Goal: Task Accomplishment & Management: Use online tool/utility

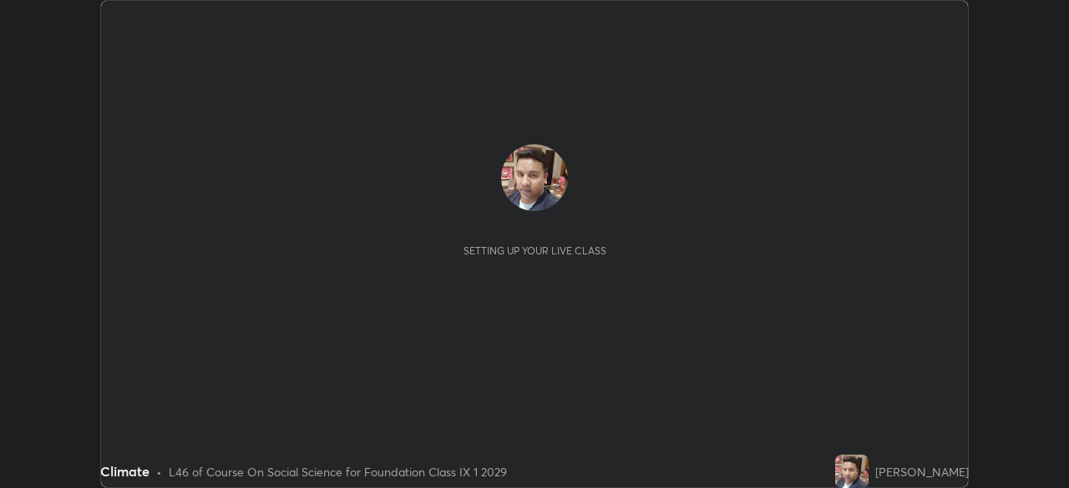
scroll to position [488, 1068]
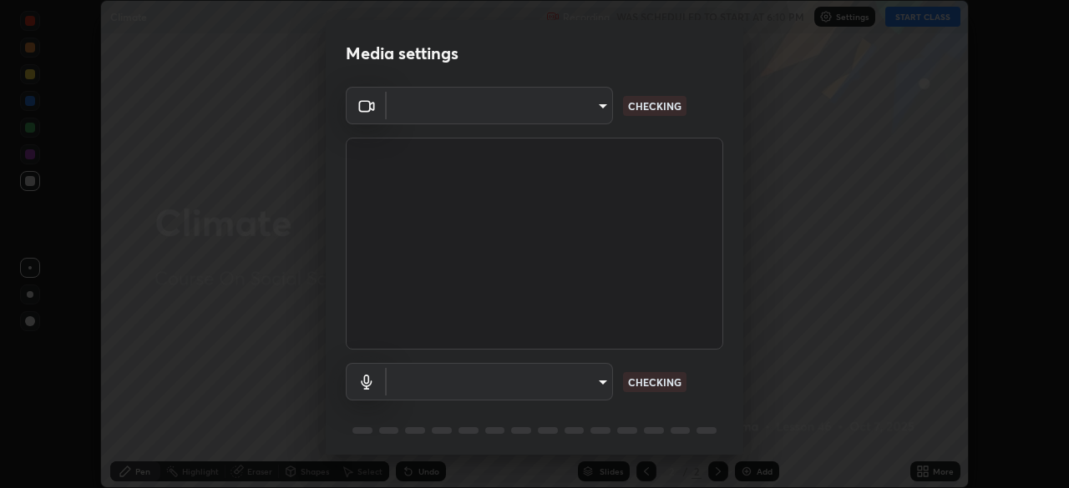
type input "f9c9e40c1fdfe5ebbc4e1433fe736b883486ebc84e0c1da292a4ca4c1bdb3432"
type input "default"
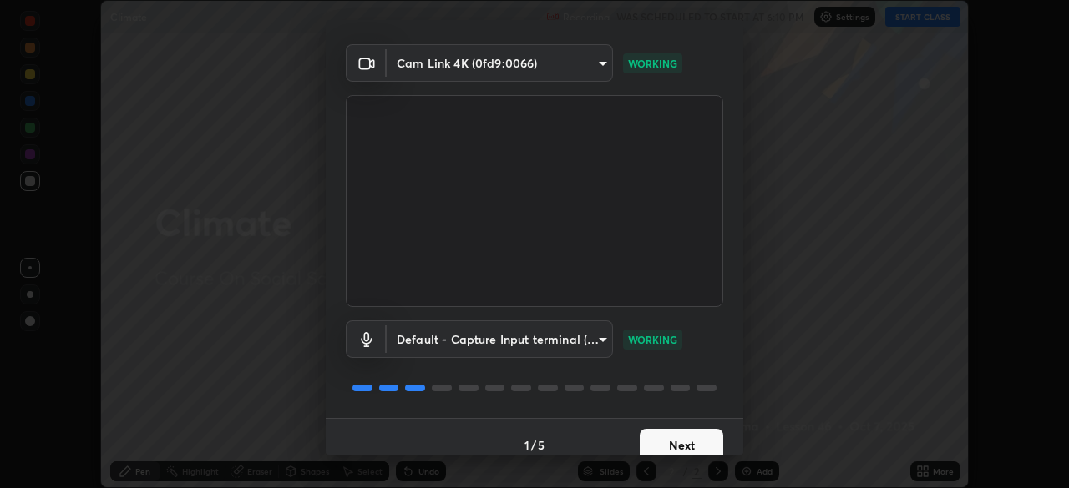
scroll to position [59, 0]
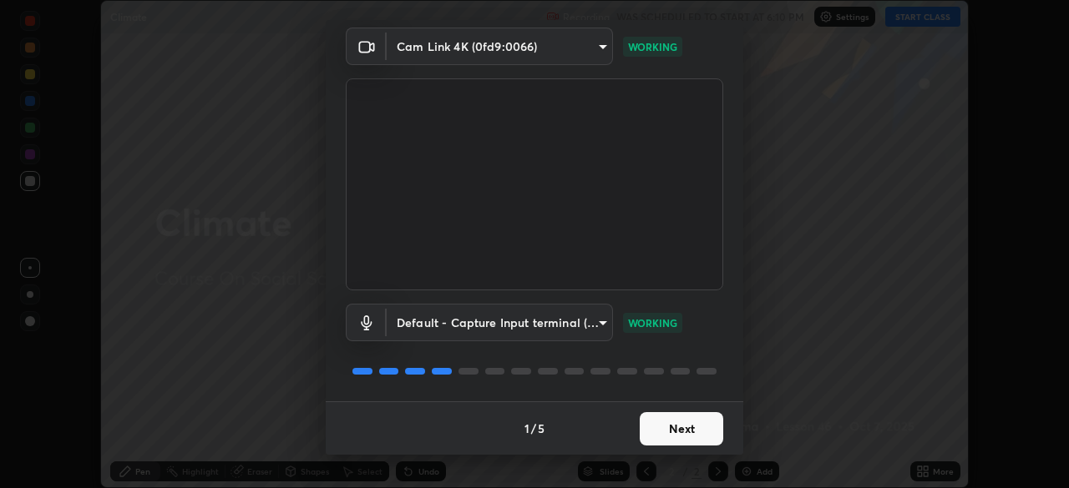
click at [660, 431] on button "Next" at bounding box center [680, 428] width 83 height 33
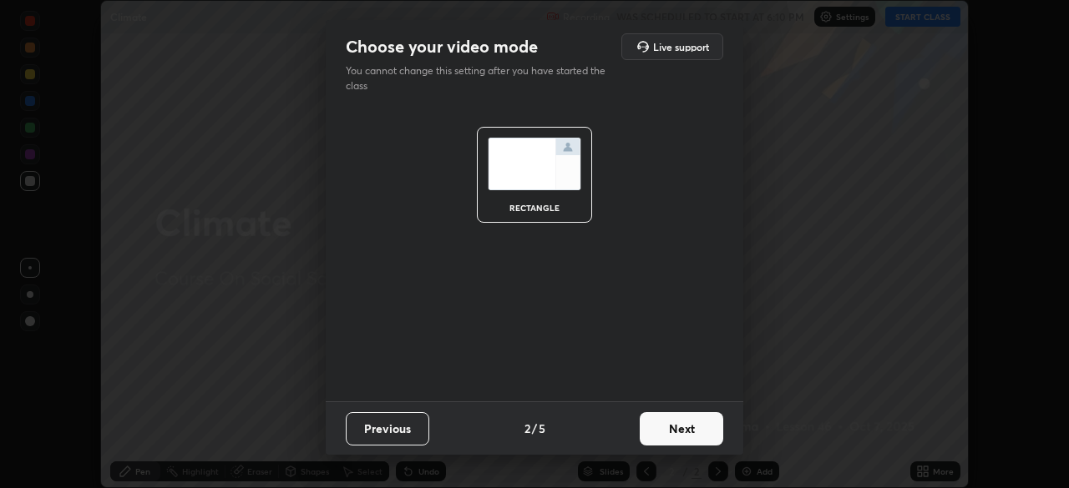
scroll to position [0, 0]
click at [682, 437] on button "Next" at bounding box center [680, 428] width 83 height 33
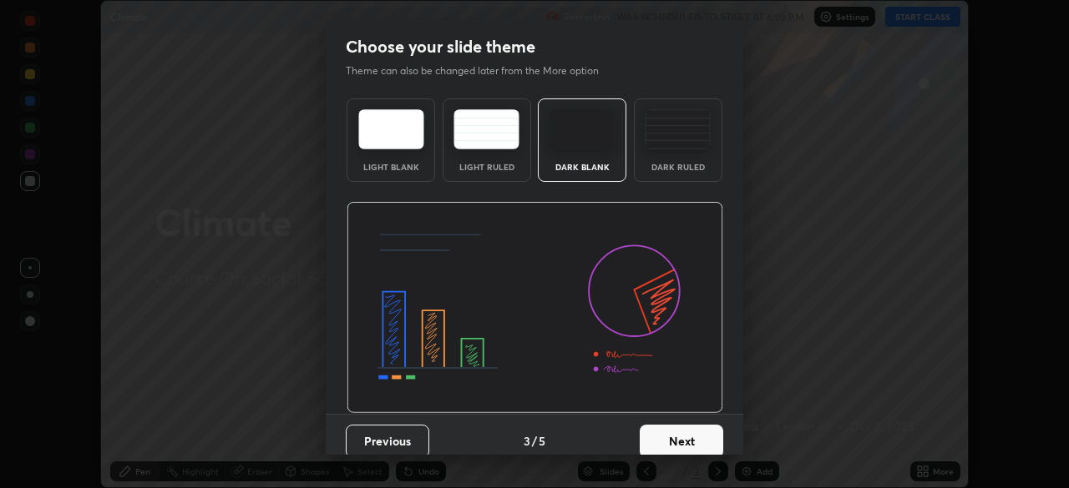
click at [682, 436] on button "Next" at bounding box center [680, 441] width 83 height 33
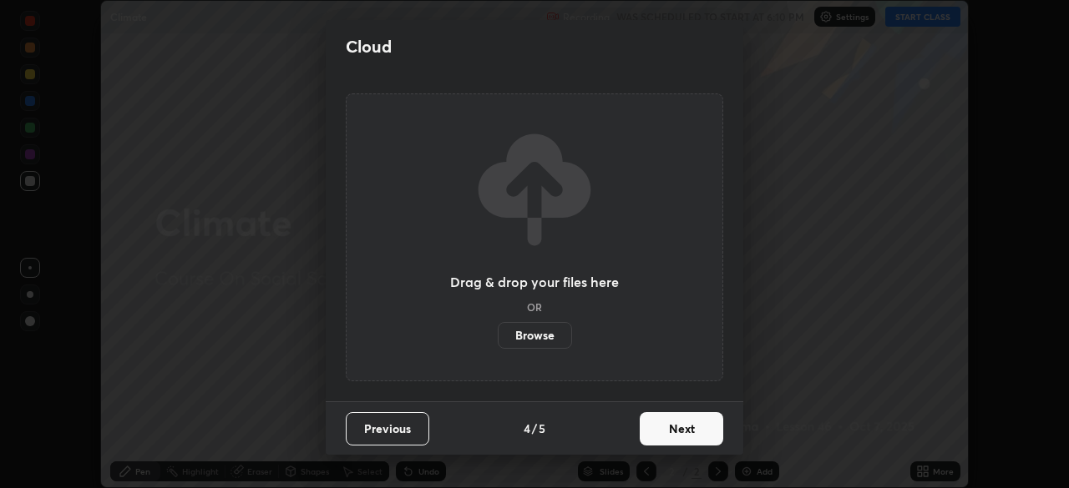
click at [527, 335] on label "Browse" at bounding box center [535, 335] width 74 height 27
click at [498, 335] on input "Browse" at bounding box center [498, 335] width 0 height 27
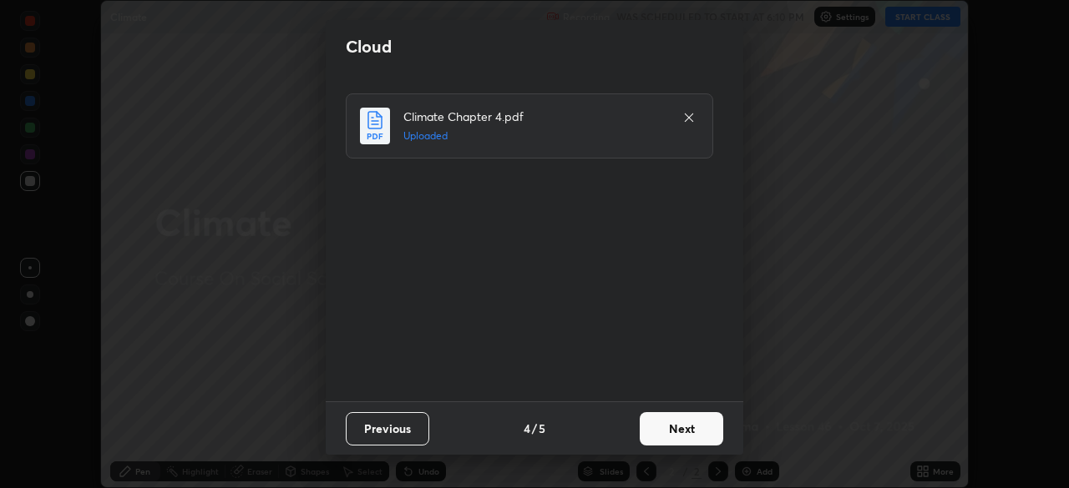
click at [666, 427] on button "Next" at bounding box center [680, 428] width 83 height 33
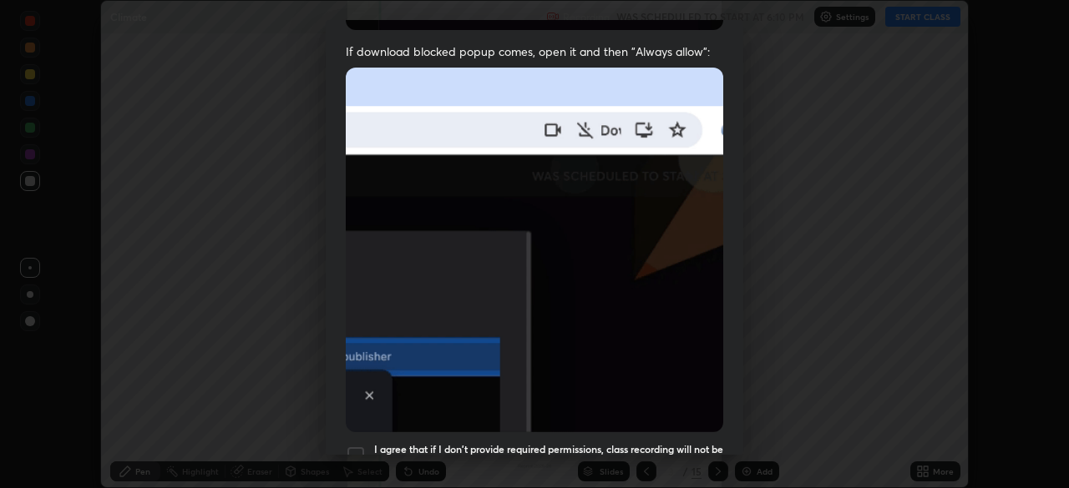
scroll to position [400, 0]
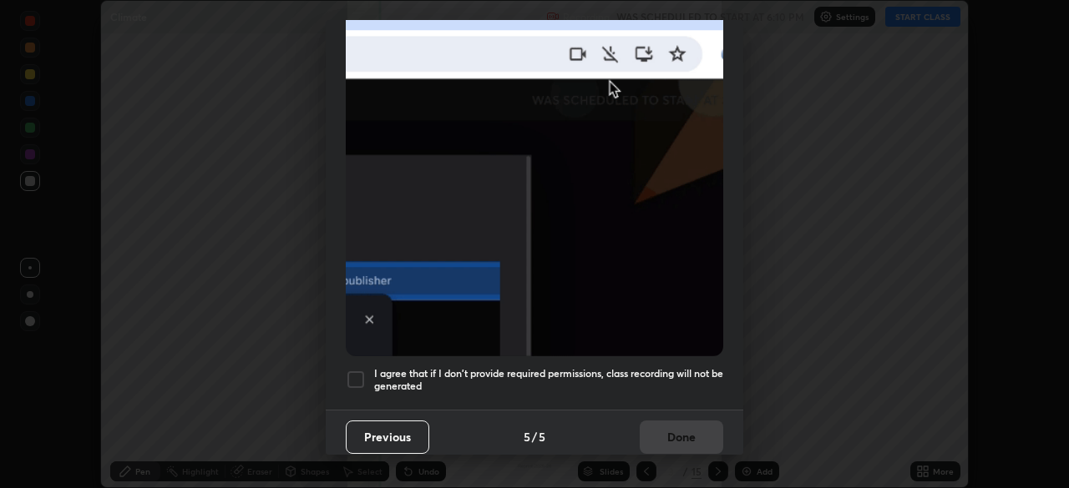
click at [357, 375] on div at bounding box center [356, 380] width 20 height 20
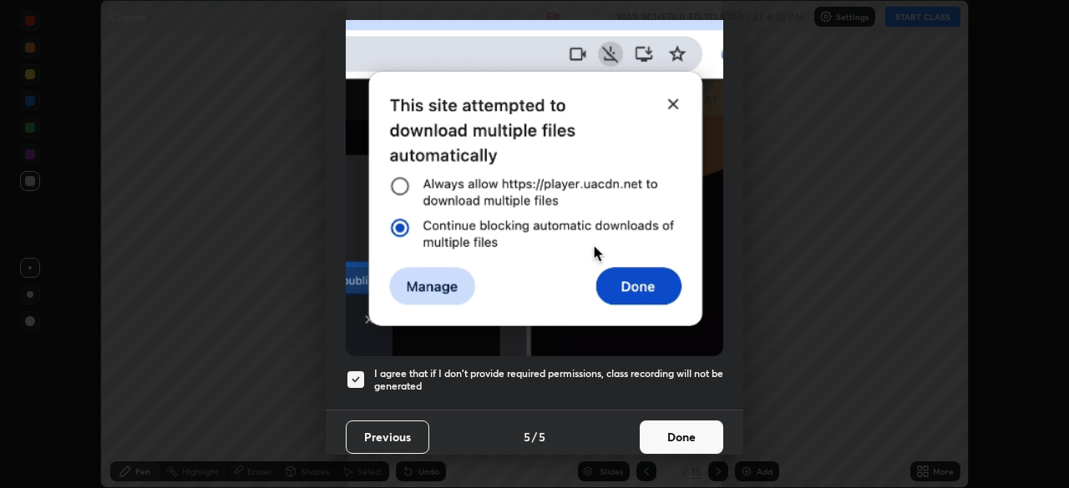
click at [658, 426] on button "Done" at bounding box center [680, 437] width 83 height 33
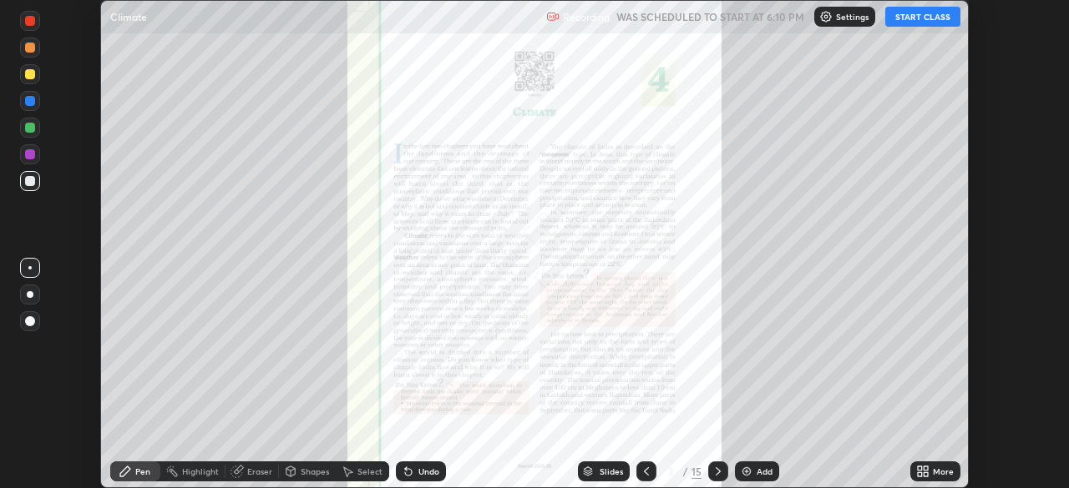
click at [917, 26] on button "START CLASS" at bounding box center [922, 17] width 75 height 20
click at [716, 472] on icon at bounding box center [717, 471] width 13 height 13
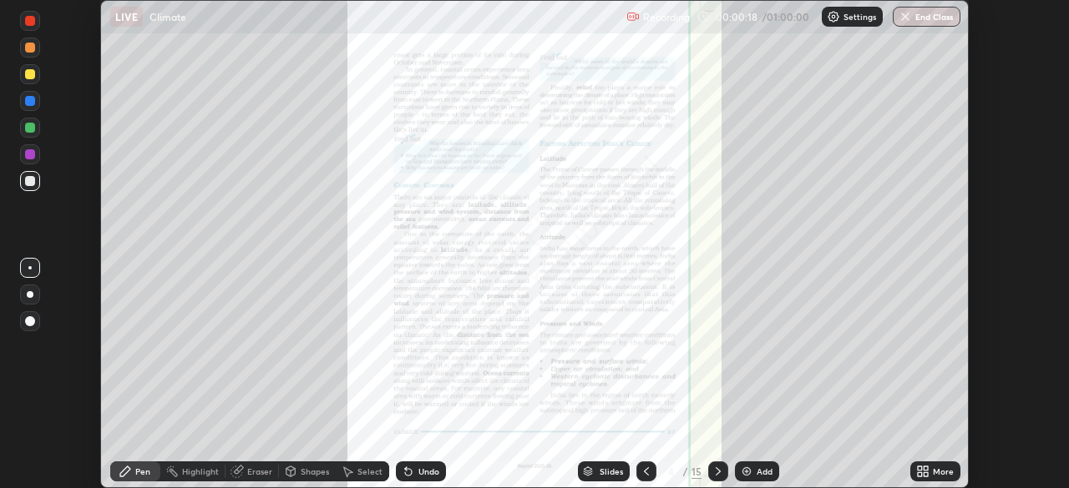
click at [715, 469] on icon at bounding box center [717, 472] width 5 height 8
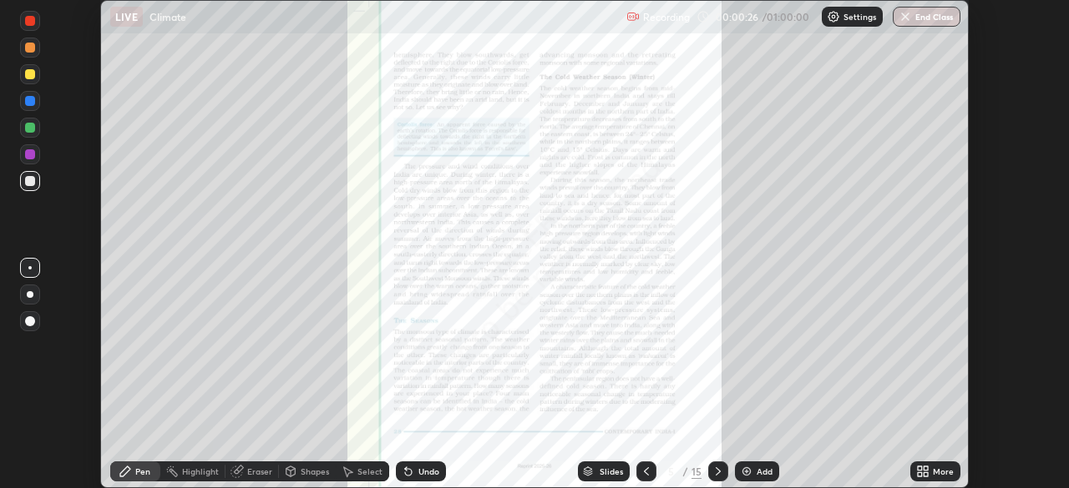
click at [715, 468] on icon at bounding box center [717, 471] width 13 height 13
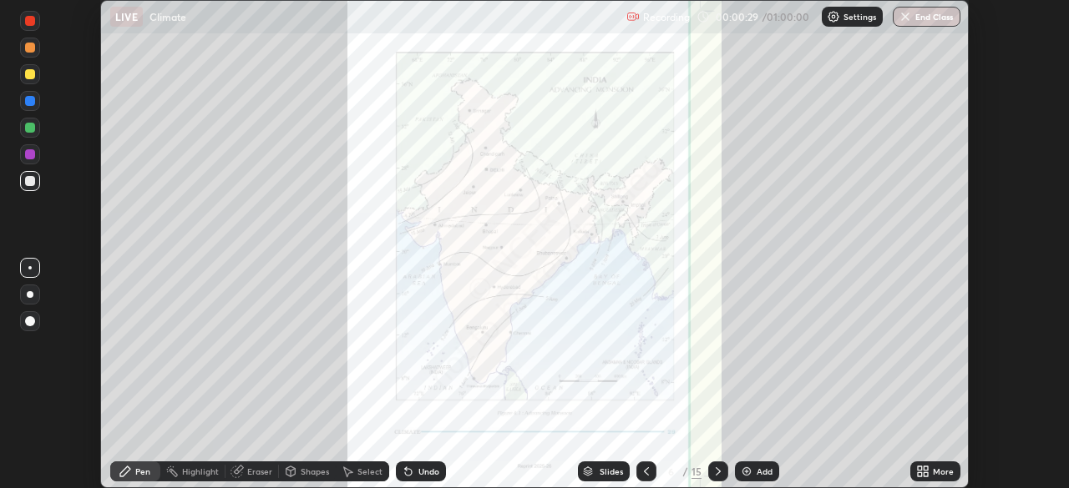
click at [716, 472] on icon at bounding box center [717, 471] width 13 height 13
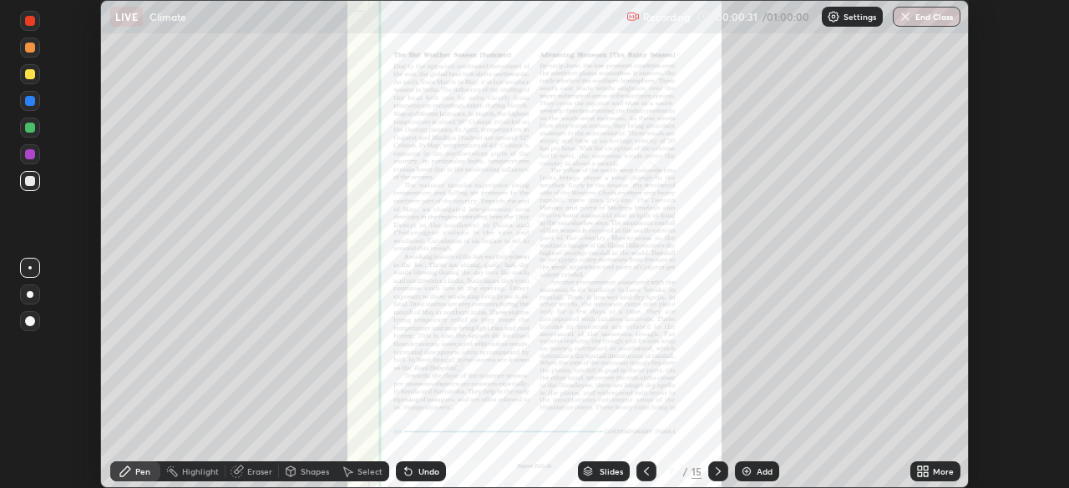
click at [715, 468] on icon at bounding box center [717, 472] width 5 height 8
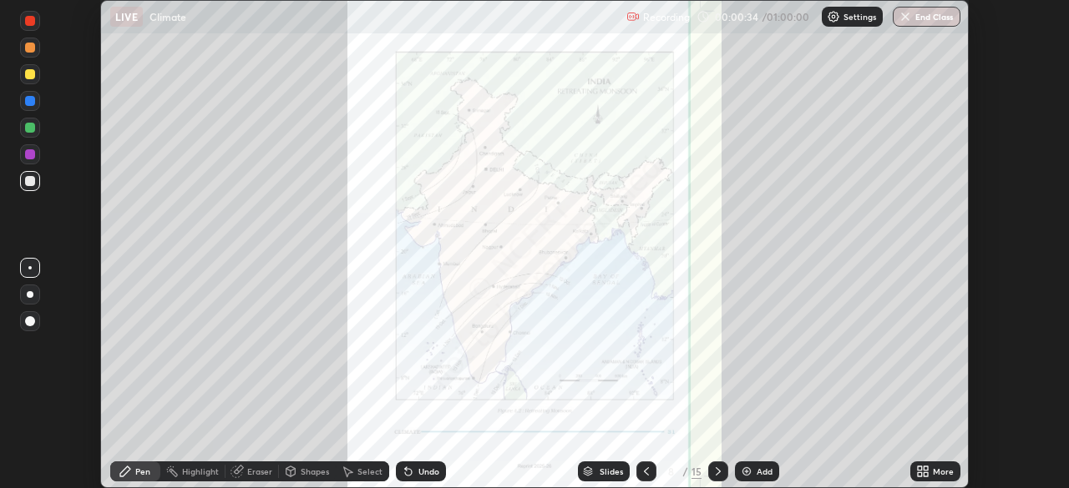
click at [644, 470] on icon at bounding box center [646, 472] width 5 height 8
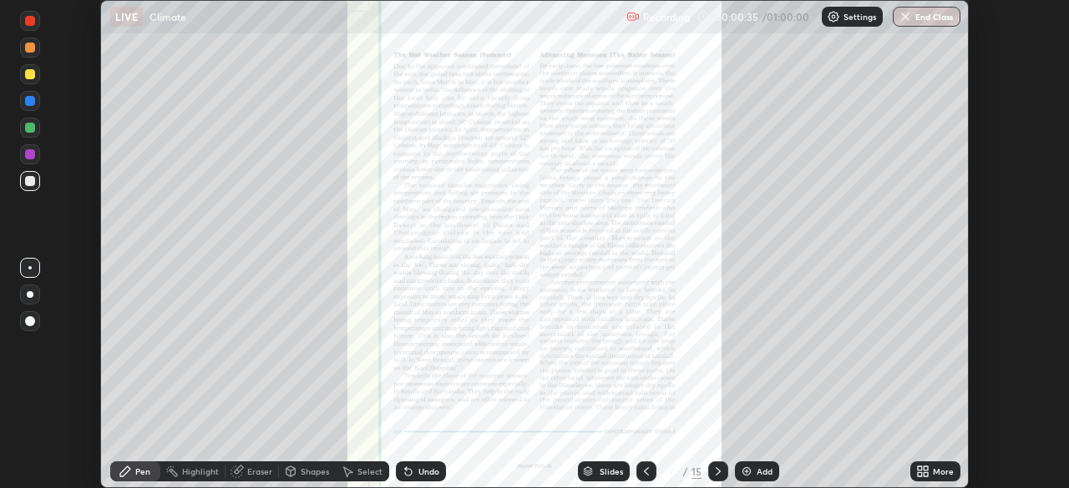
click at [645, 467] on icon at bounding box center [645, 471] width 13 height 13
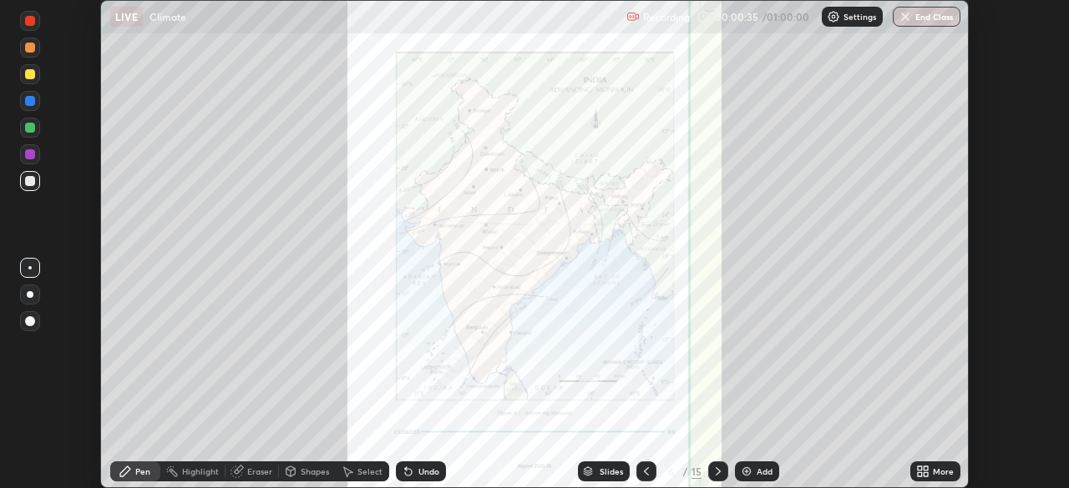
click at [645, 472] on icon at bounding box center [645, 471] width 13 height 13
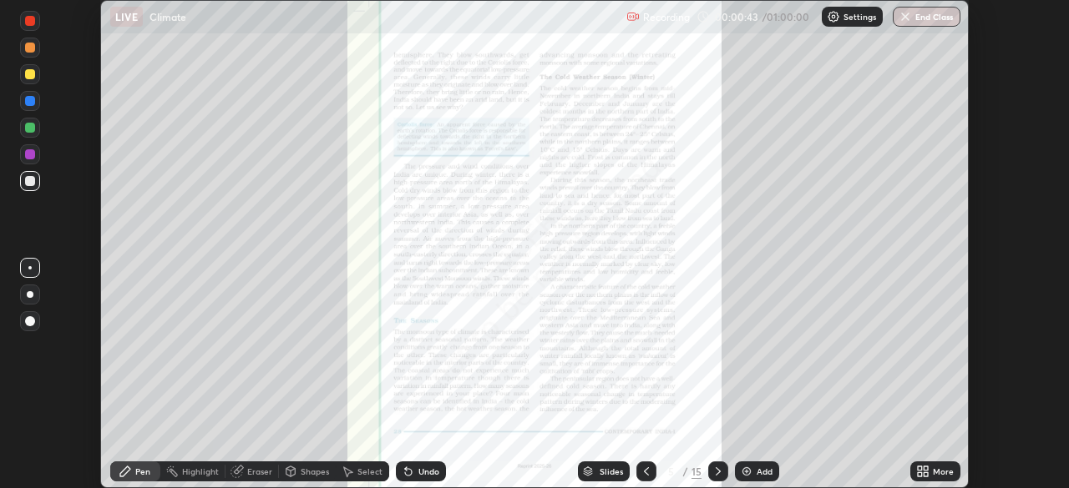
click at [742, 469] on img at bounding box center [746, 471] width 13 height 13
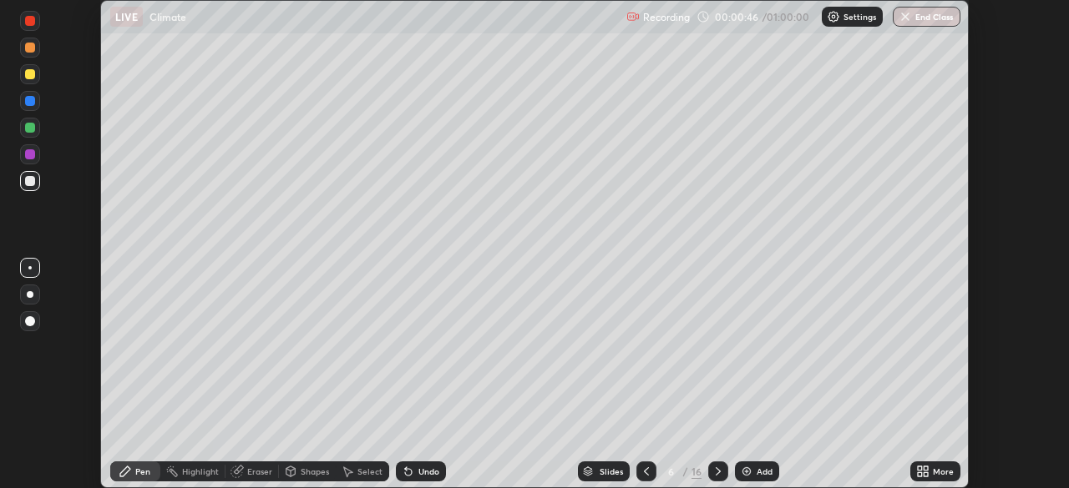
click at [644, 472] on icon at bounding box center [645, 471] width 13 height 13
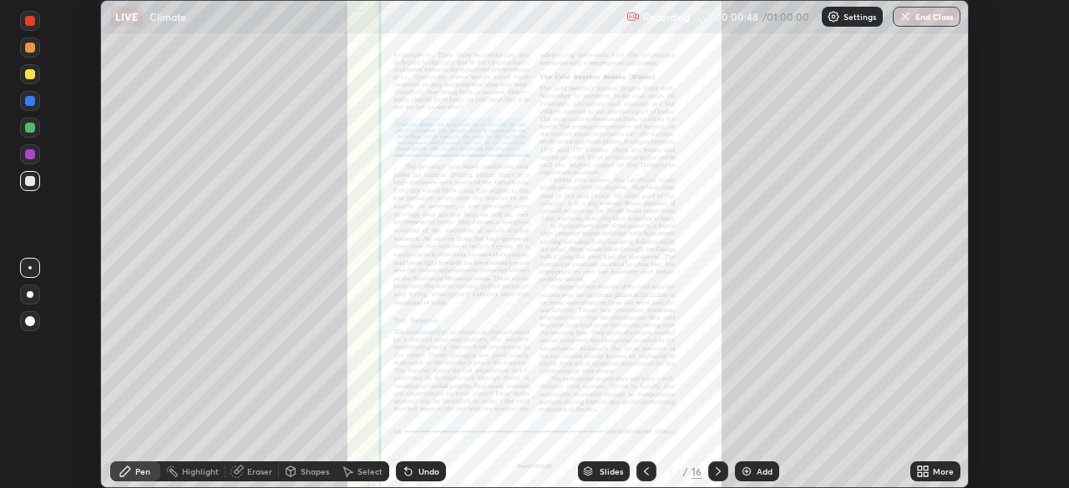
click at [919, 468] on icon at bounding box center [919, 469] width 4 height 4
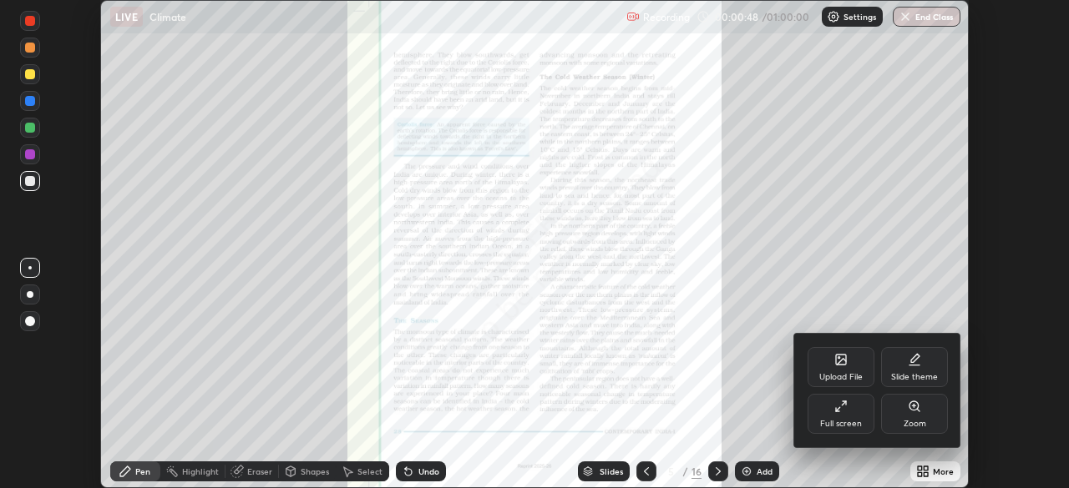
click at [911, 410] on icon at bounding box center [913, 406] width 13 height 13
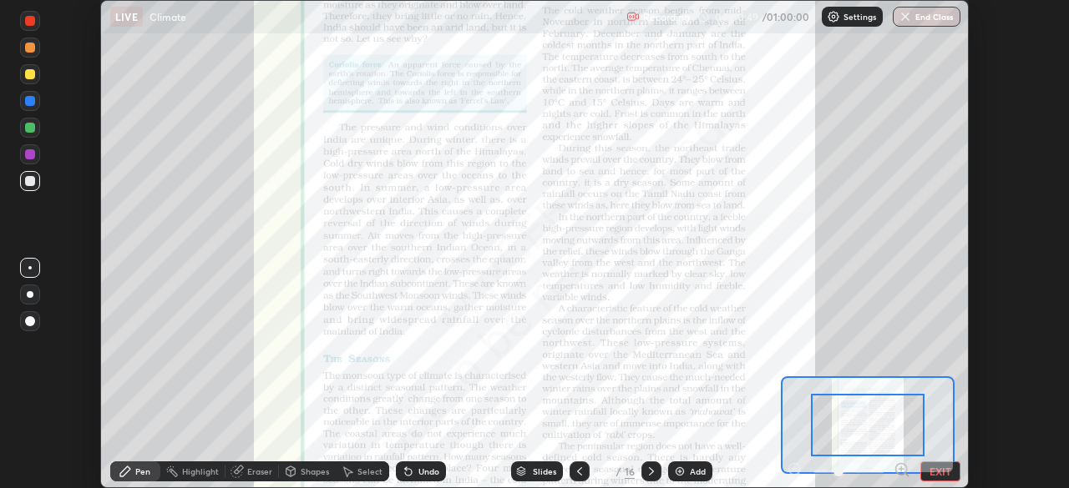
click at [917, 414] on div at bounding box center [868, 425] width 114 height 63
click at [916, 412] on div at bounding box center [868, 425] width 114 height 63
click at [902, 463] on icon at bounding box center [901, 470] width 17 height 17
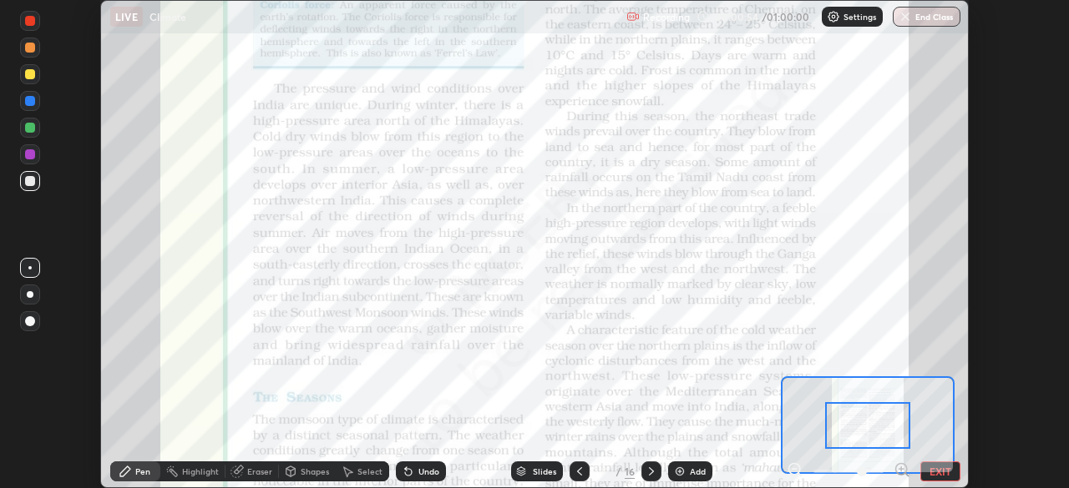
click at [901, 469] on icon at bounding box center [901, 469] width 4 height 0
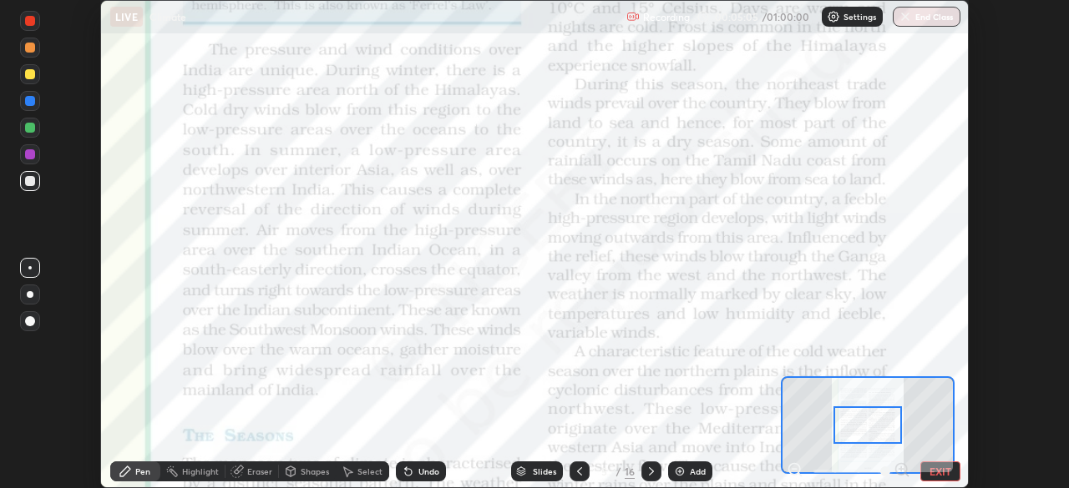
click at [32, 104] on div at bounding box center [30, 101] width 10 height 10
click at [31, 27] on div at bounding box center [30, 21] width 20 height 20
click at [36, 101] on div at bounding box center [30, 101] width 20 height 20
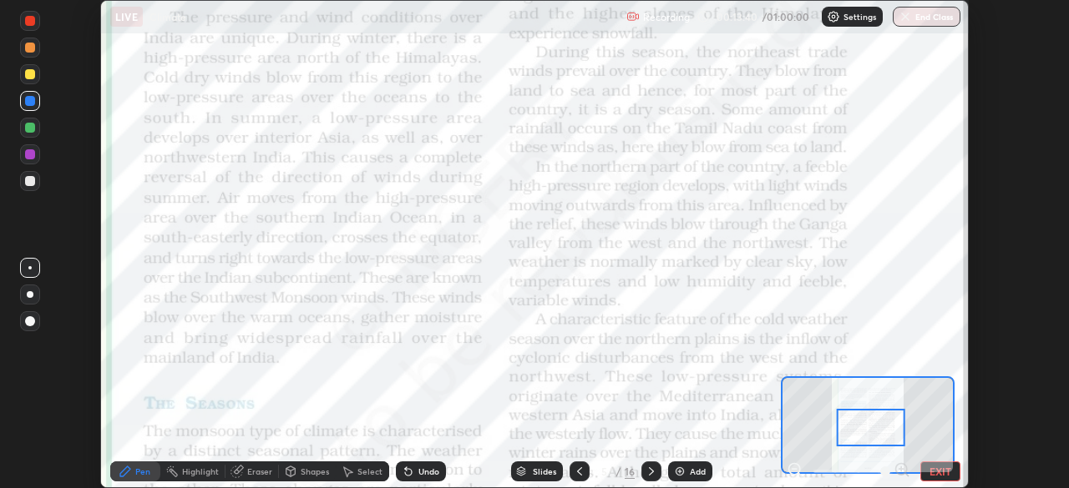
click at [237, 468] on icon at bounding box center [238, 470] width 9 height 8
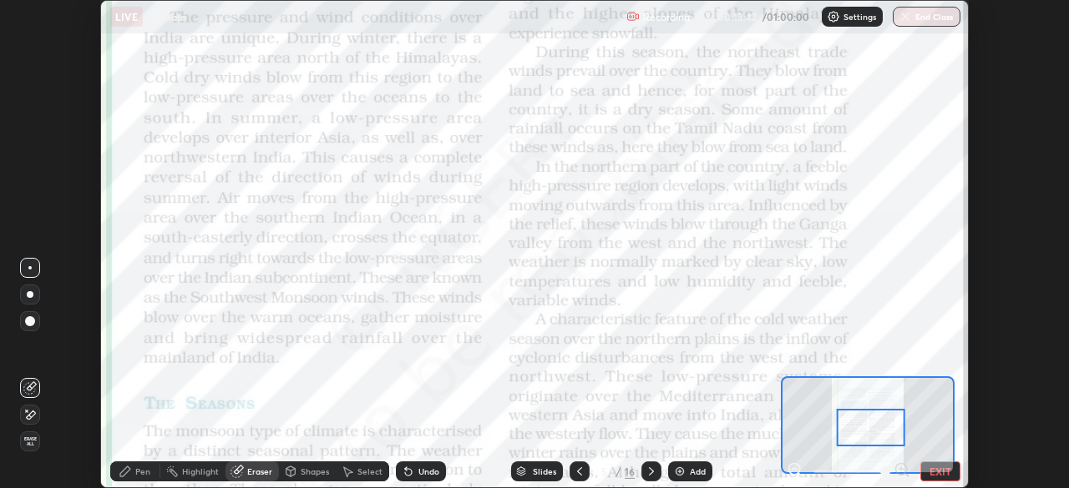
click at [241, 470] on icon at bounding box center [236, 471] width 13 height 13
click at [31, 439] on span "Erase all" at bounding box center [30, 442] width 18 height 10
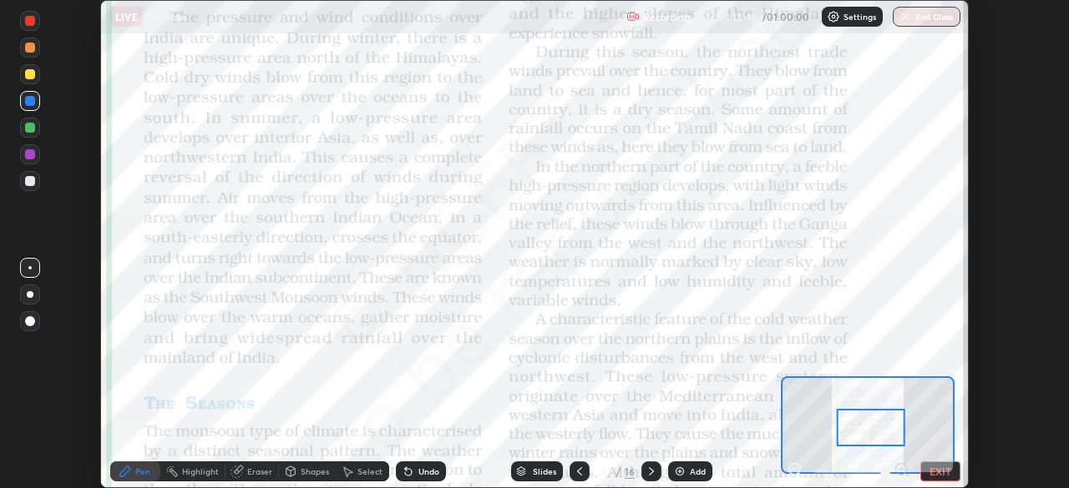
click at [125, 470] on icon at bounding box center [125, 472] width 10 height 10
click at [29, 124] on div at bounding box center [30, 128] width 10 height 10
click at [0, 389] on div "Setting up your live class" at bounding box center [534, 244] width 1069 height 488
click at [34, 51] on div at bounding box center [30, 48] width 20 height 20
click at [242, 474] on icon at bounding box center [236, 471] width 13 height 13
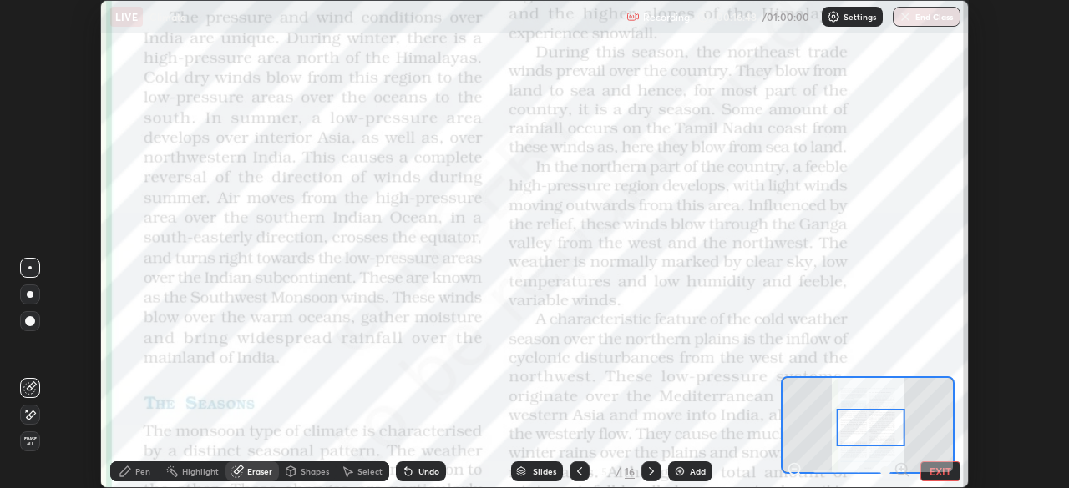
click at [245, 469] on div "Eraser" at bounding box center [251, 472] width 53 height 20
click at [33, 437] on span "Erase all" at bounding box center [30, 442] width 18 height 10
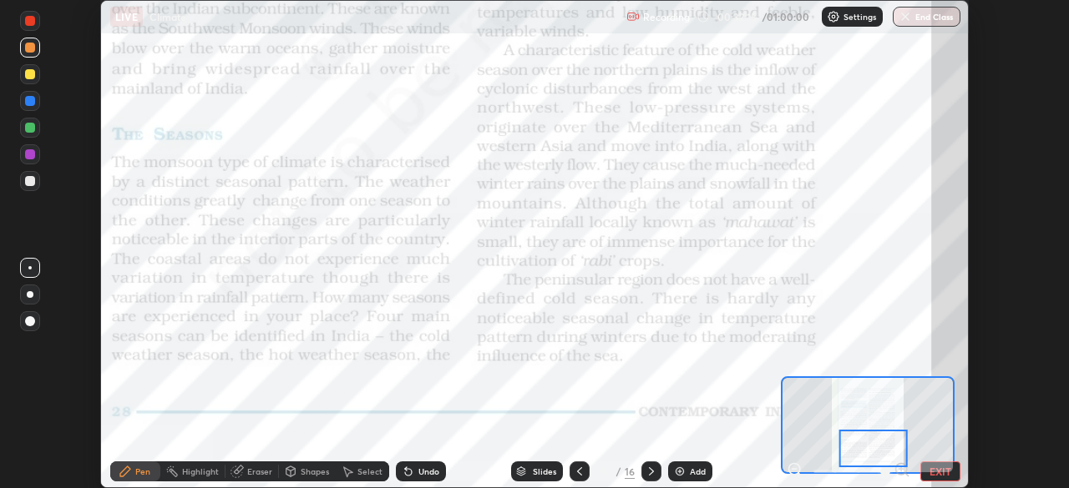
click at [650, 472] on icon at bounding box center [650, 471] width 13 height 13
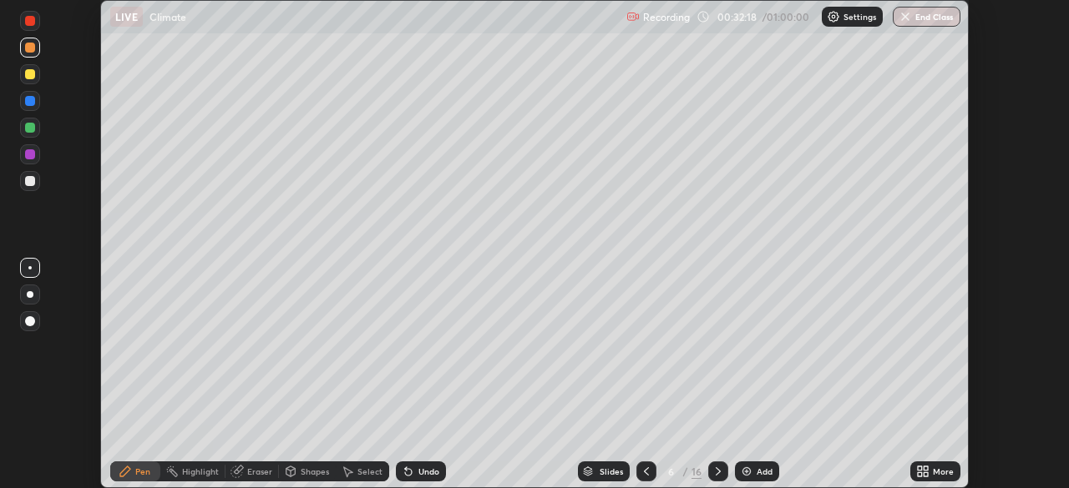
click at [714, 469] on icon at bounding box center [717, 471] width 13 height 13
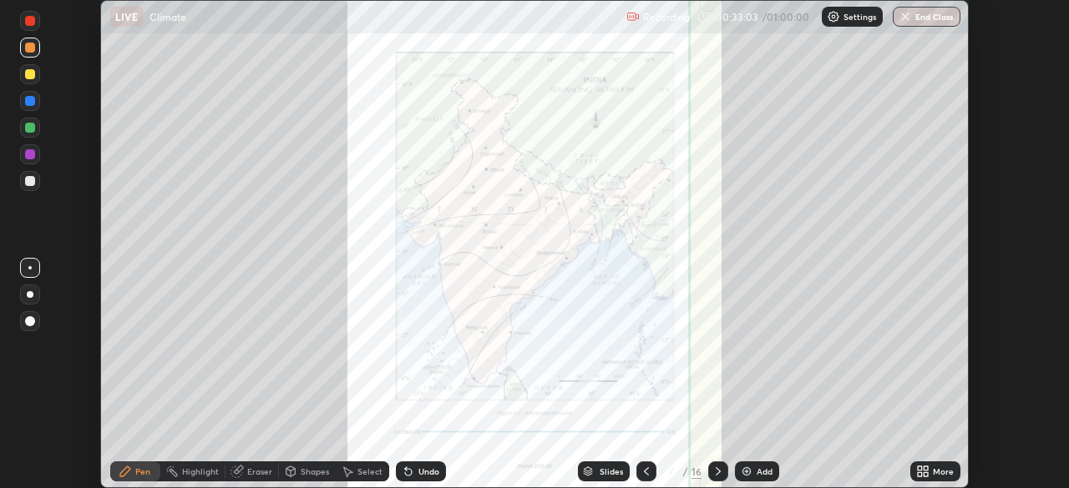
click at [636, 472] on div at bounding box center [646, 472] width 20 height 20
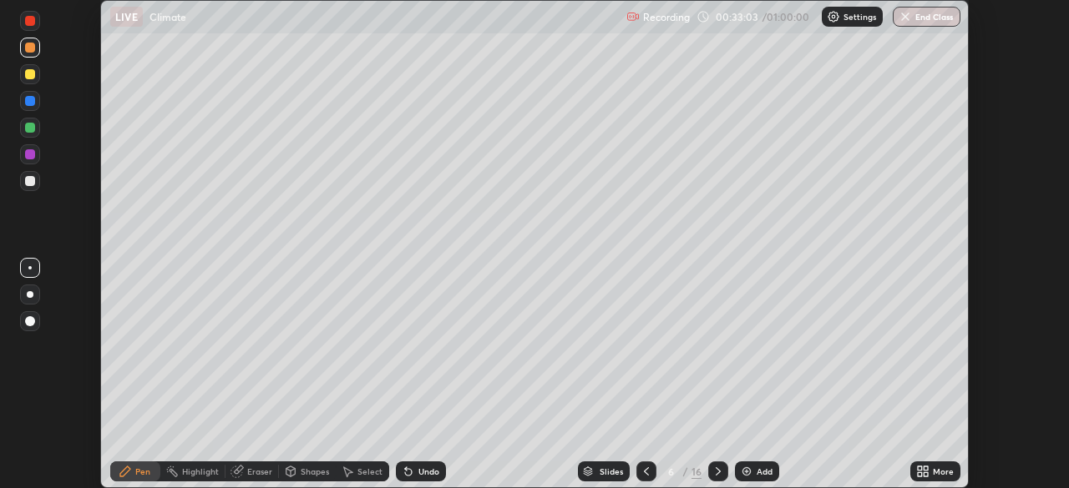
click at [644, 472] on icon at bounding box center [645, 471] width 13 height 13
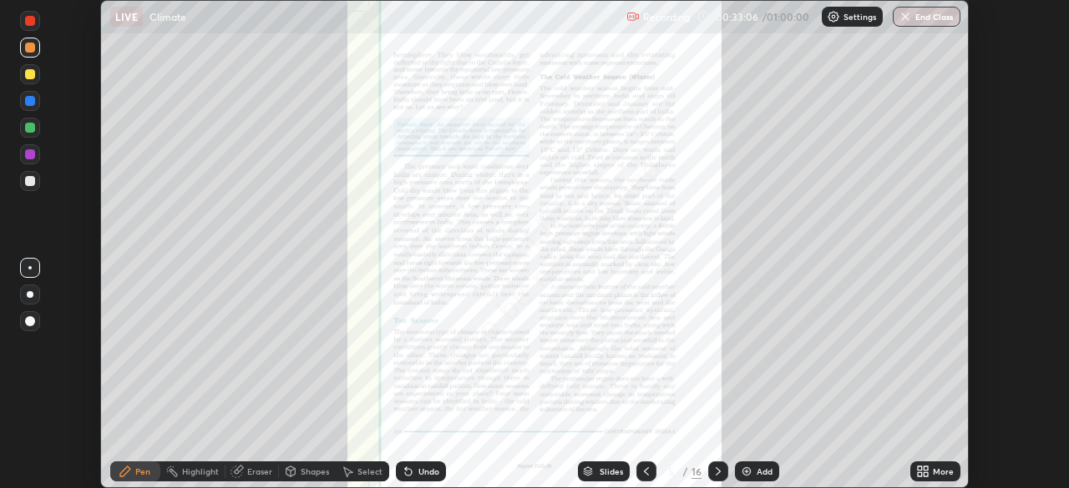
click at [925, 475] on icon at bounding box center [925, 475] width 4 height 4
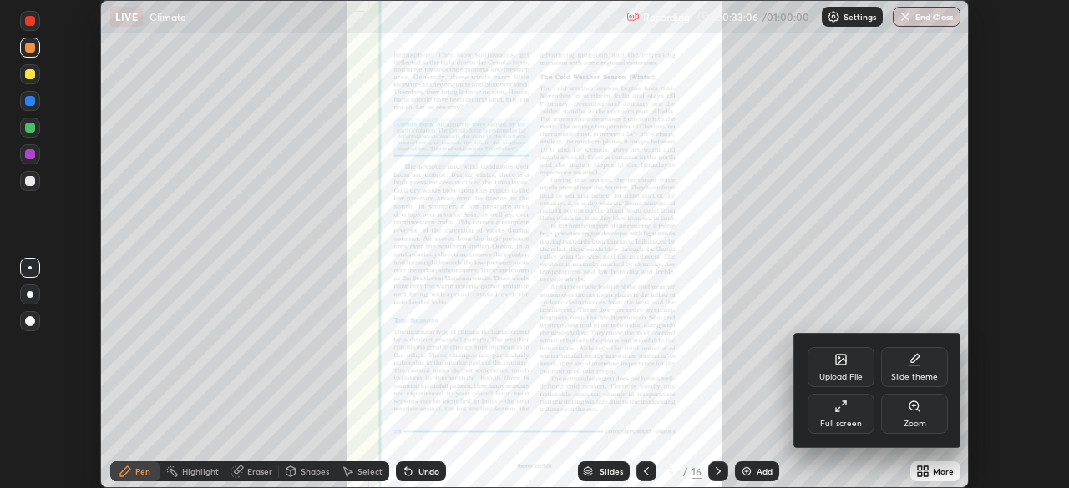
click at [911, 413] on div "Zoom" at bounding box center [914, 414] width 67 height 40
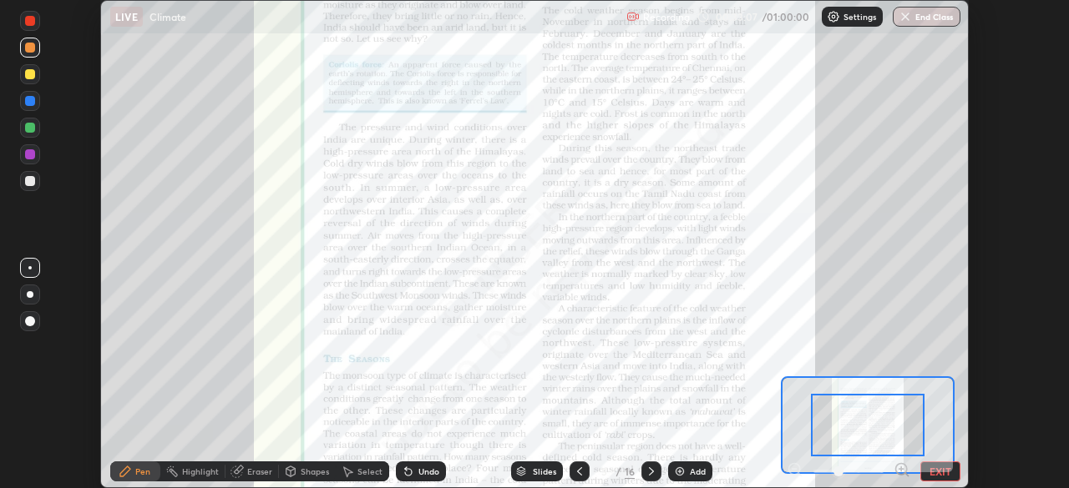
click at [901, 469] on icon at bounding box center [901, 469] width 4 height 0
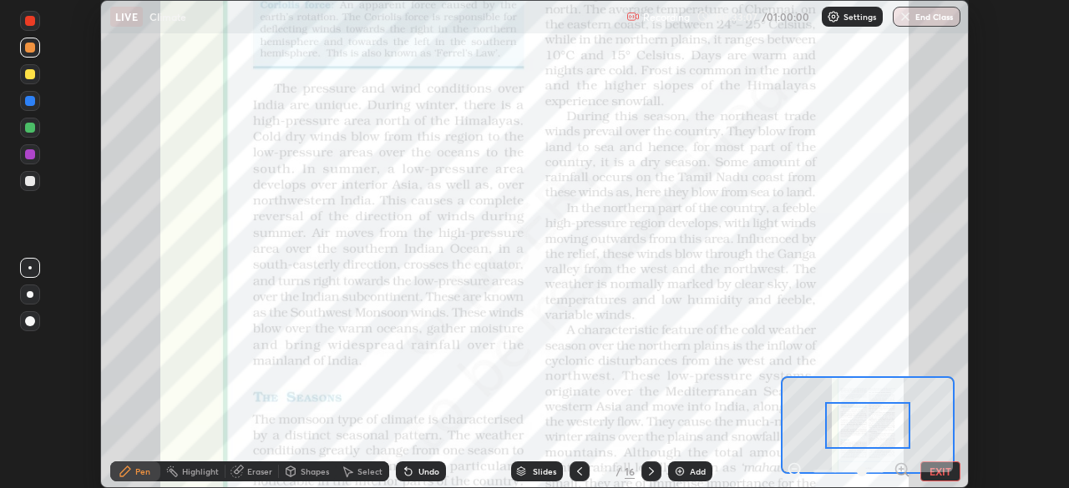
click at [901, 469] on icon at bounding box center [901, 469] width 4 height 0
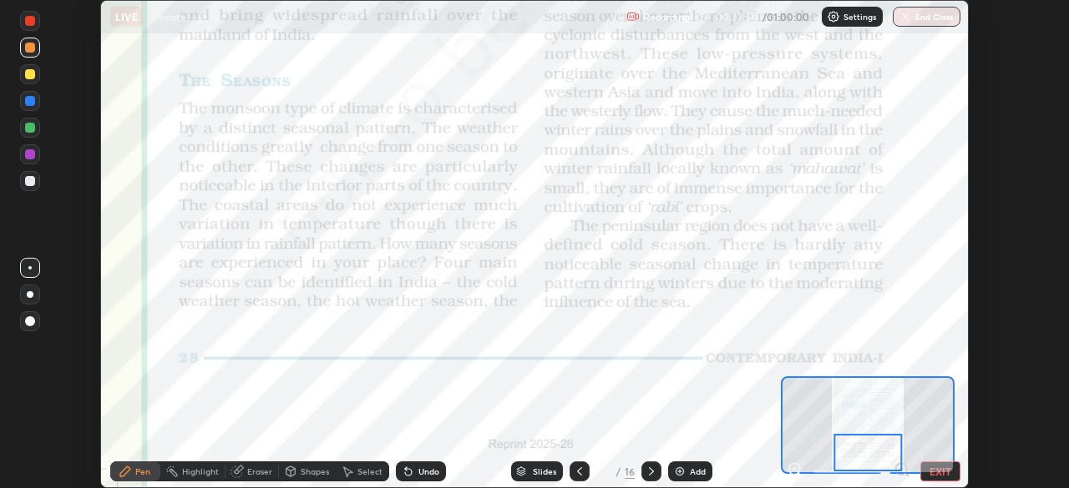
click at [641, 469] on div at bounding box center [651, 472] width 20 height 20
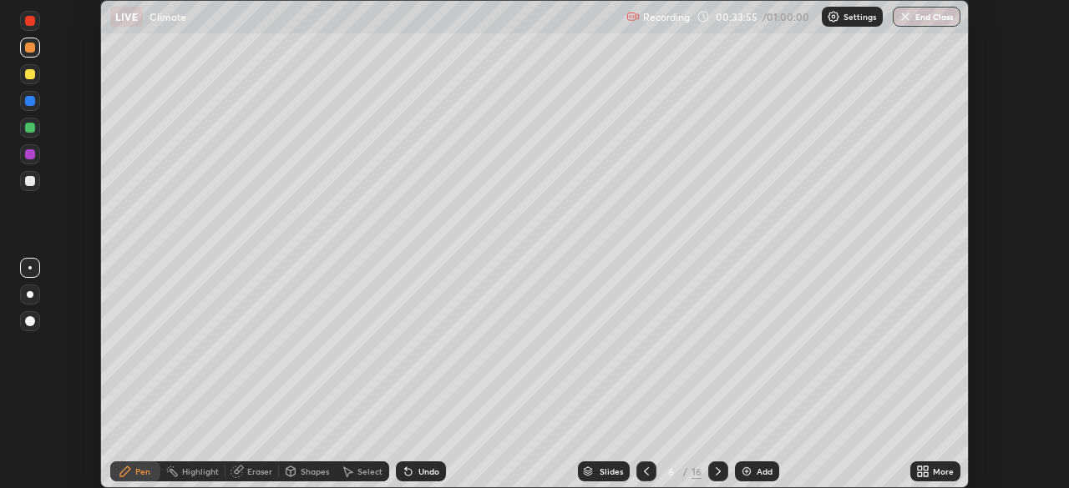
click at [715, 469] on icon at bounding box center [717, 472] width 5 height 8
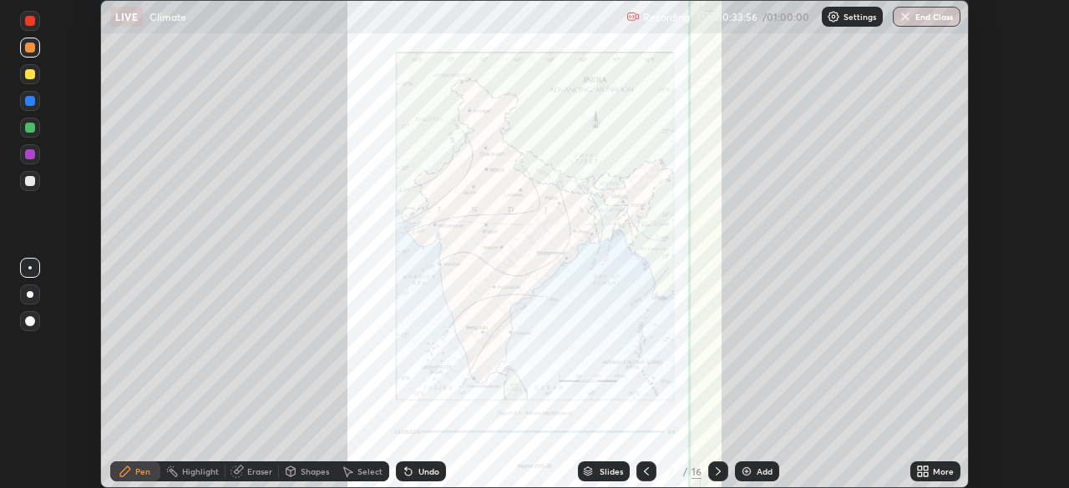
click at [716, 475] on icon at bounding box center [717, 471] width 13 height 13
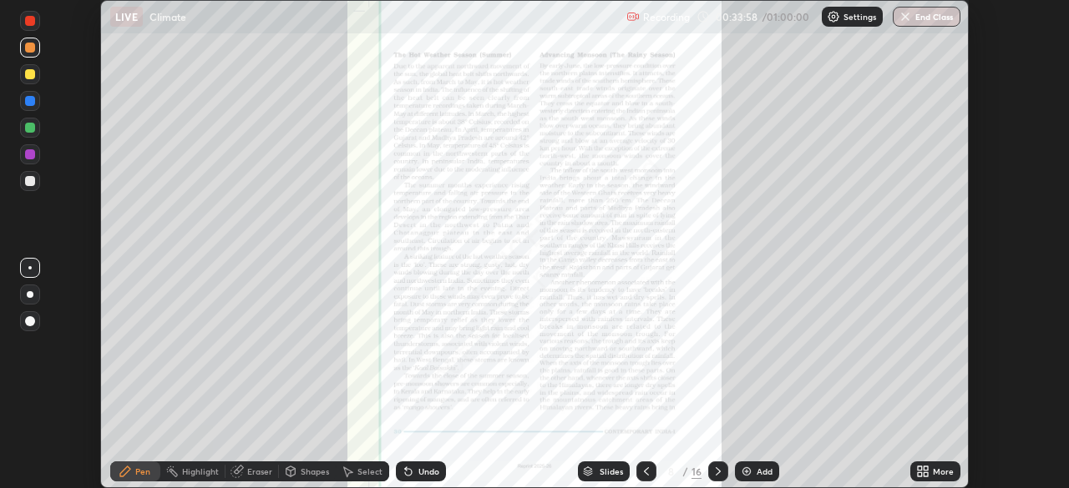
click at [923, 473] on icon at bounding box center [925, 475] width 4 height 4
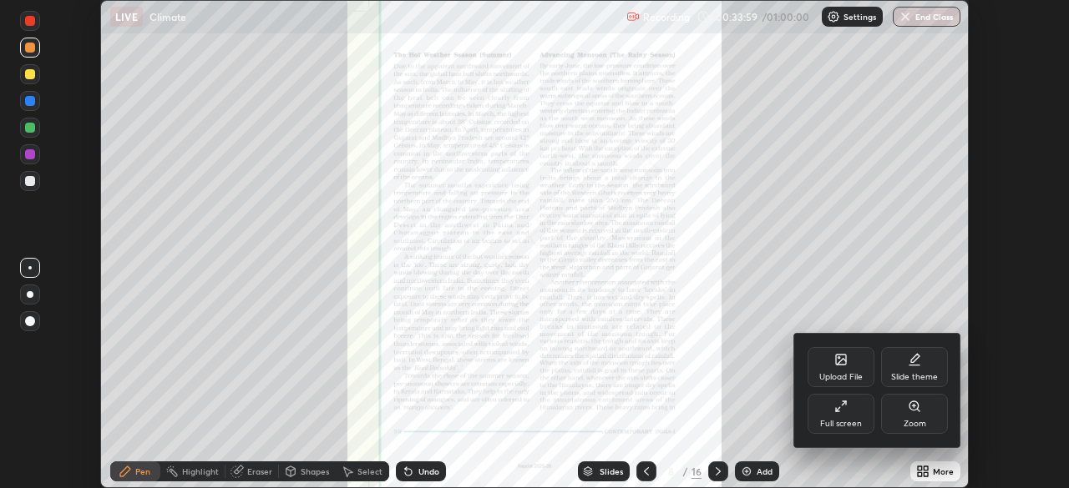
click at [918, 414] on div "Zoom" at bounding box center [914, 414] width 67 height 40
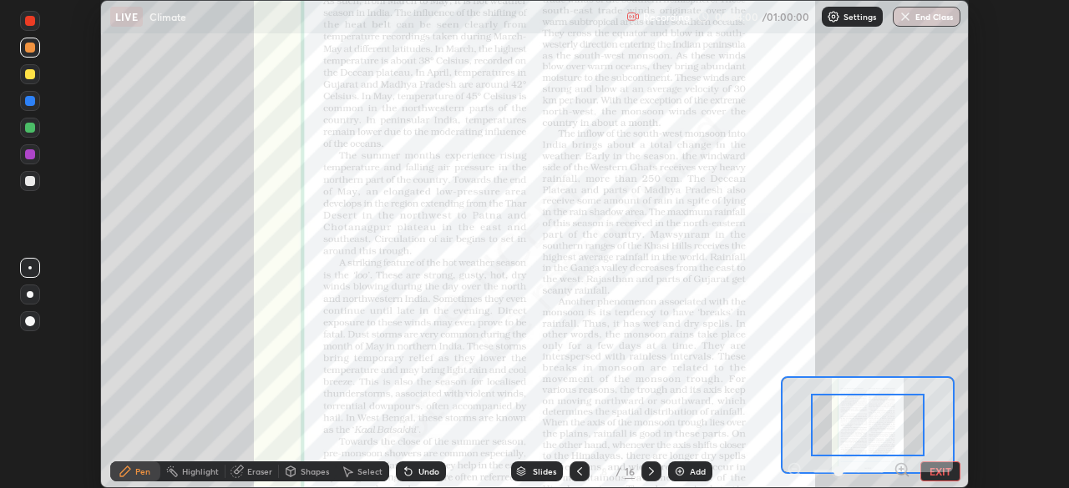
click at [901, 469] on icon at bounding box center [901, 469] width 4 height 0
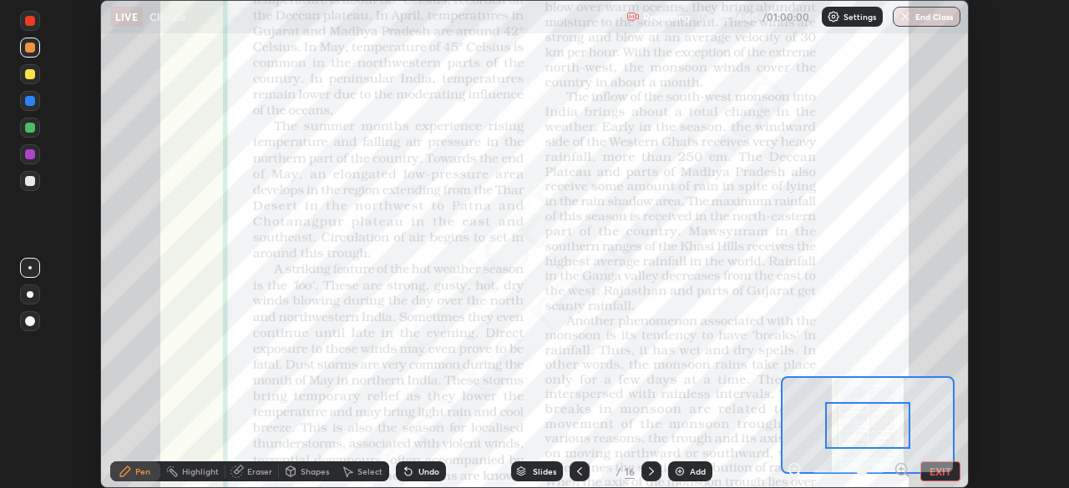
click at [901, 469] on icon at bounding box center [901, 469] width 4 height 0
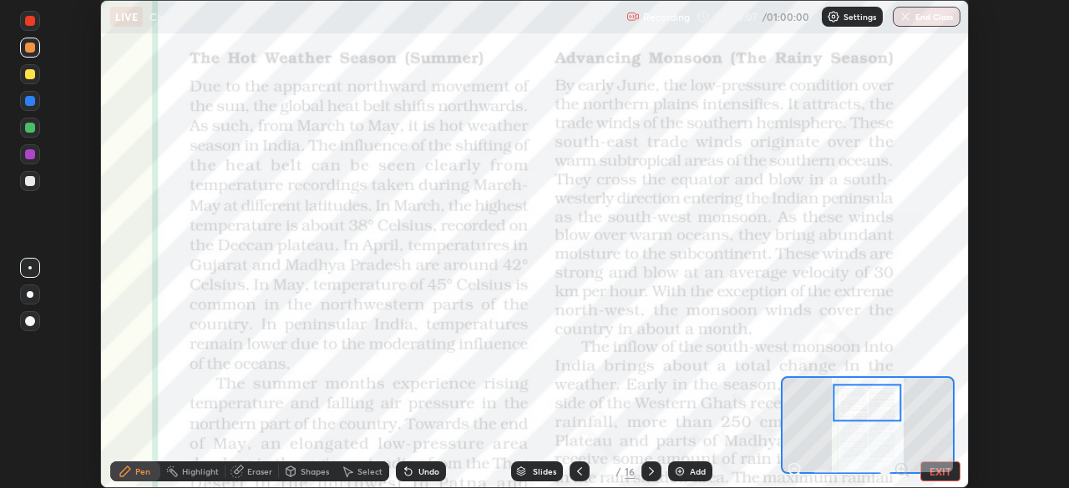
click at [31, 23] on div at bounding box center [30, 21] width 10 height 10
click at [240, 468] on icon at bounding box center [238, 470] width 9 height 8
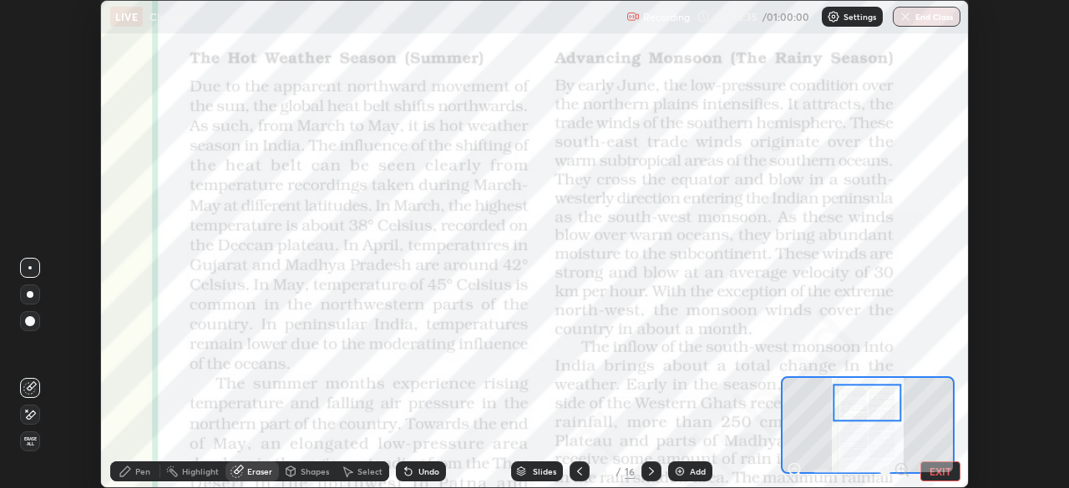
click at [30, 439] on span "Erase all" at bounding box center [30, 442] width 18 height 10
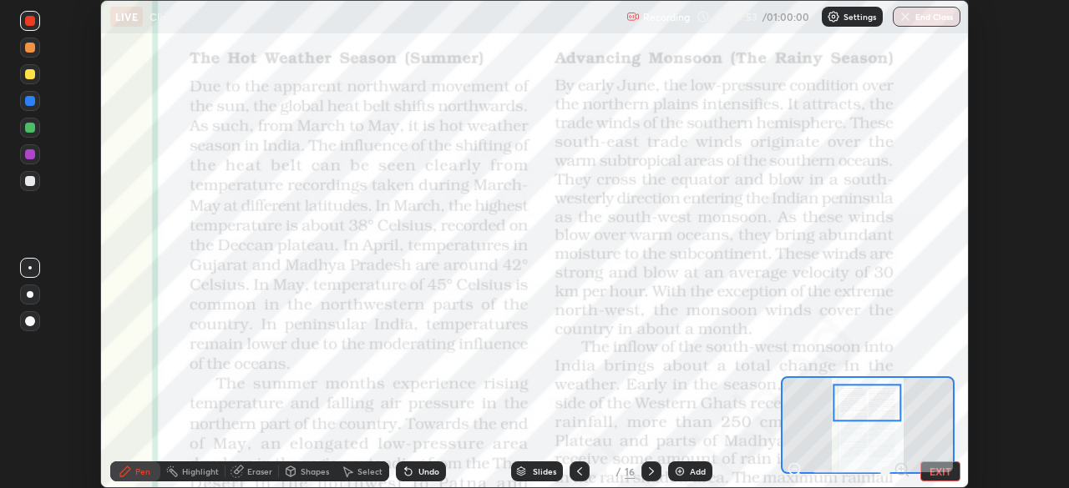
click at [835, 418] on div at bounding box center [867, 404] width 68 height 38
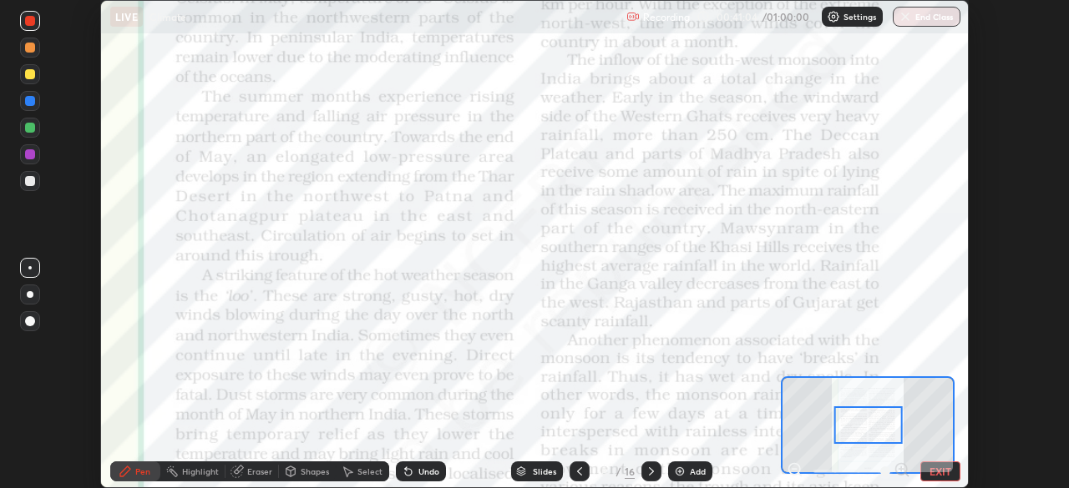
click at [579, 466] on icon at bounding box center [579, 471] width 13 height 13
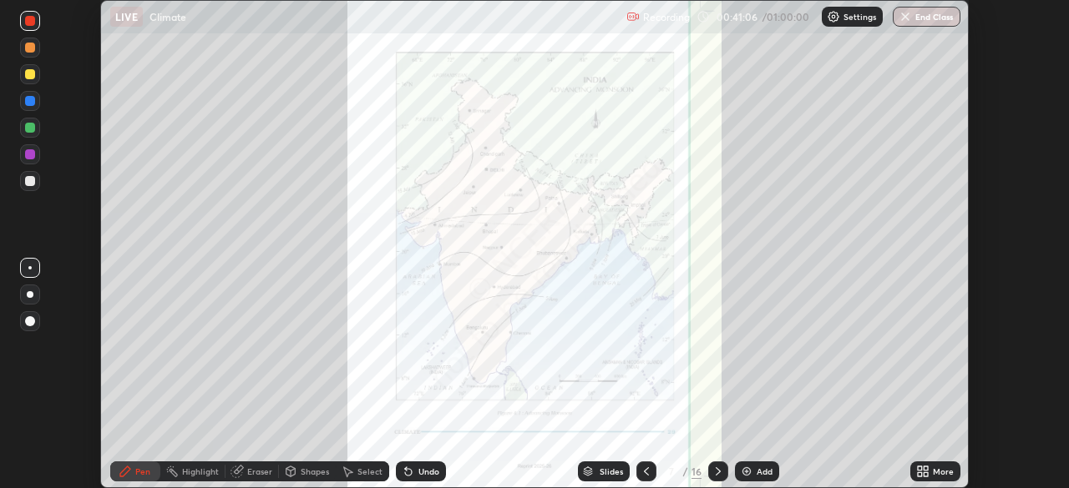
click at [926, 468] on icon at bounding box center [925, 469] width 4 height 4
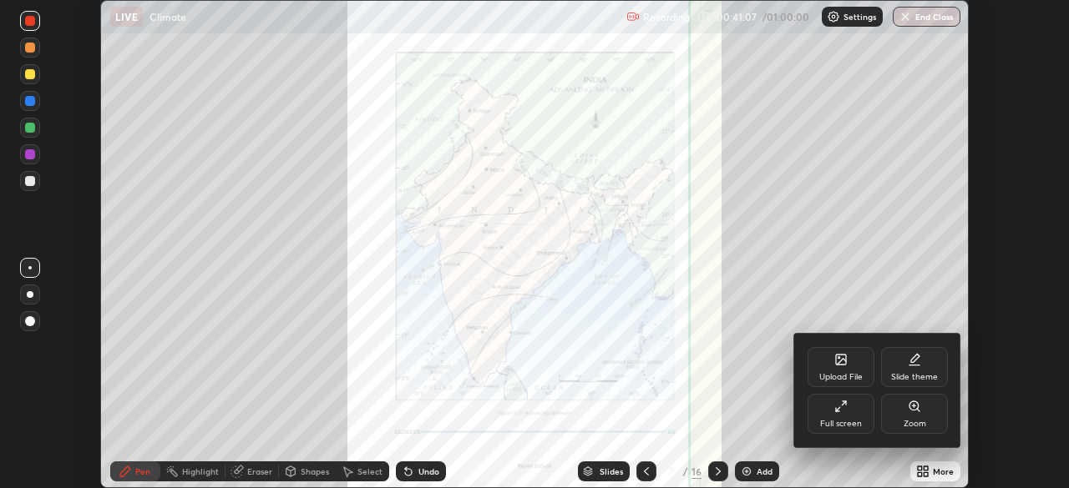
click at [911, 409] on icon at bounding box center [913, 406] width 9 height 9
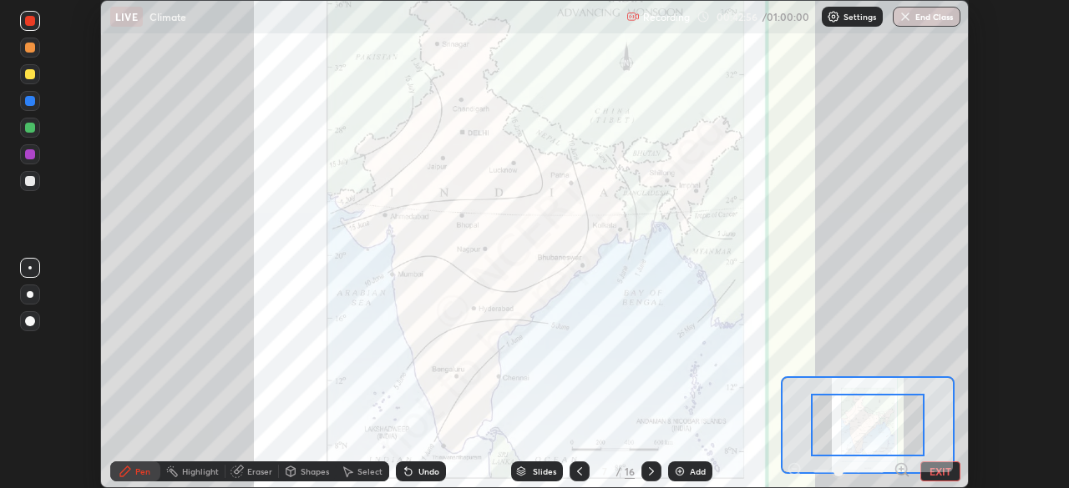
click at [652, 472] on icon at bounding box center [650, 471] width 13 height 13
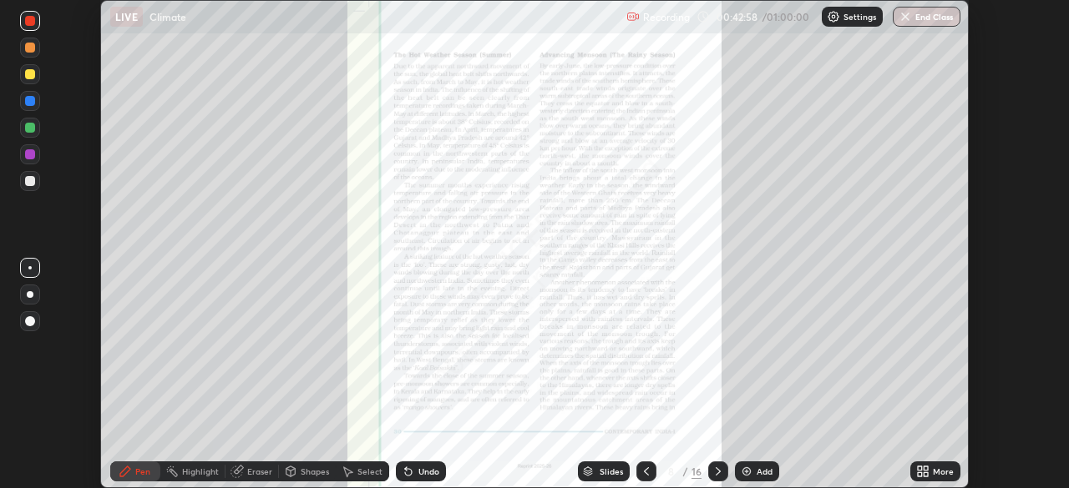
click at [922, 471] on icon at bounding box center [922, 471] width 13 height 13
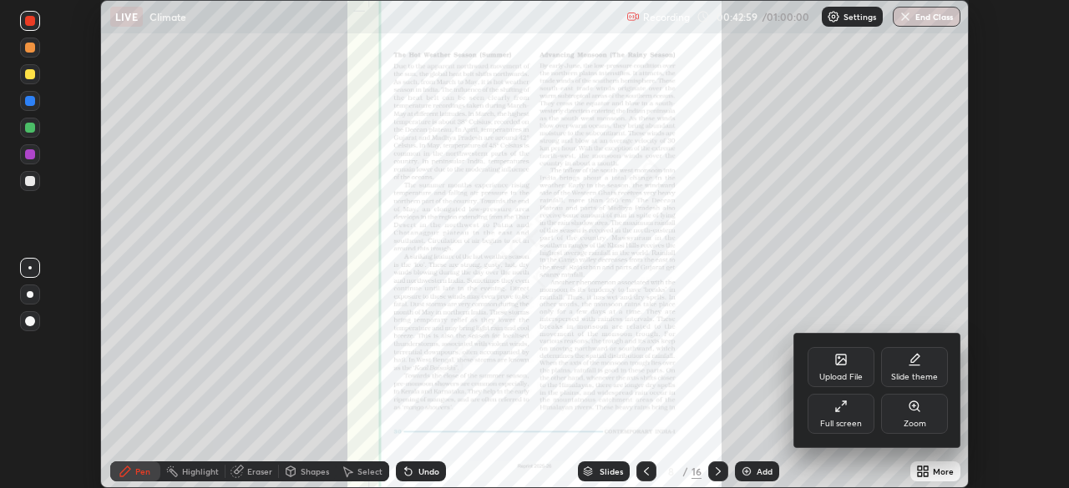
click at [911, 415] on div "Zoom" at bounding box center [914, 414] width 67 height 40
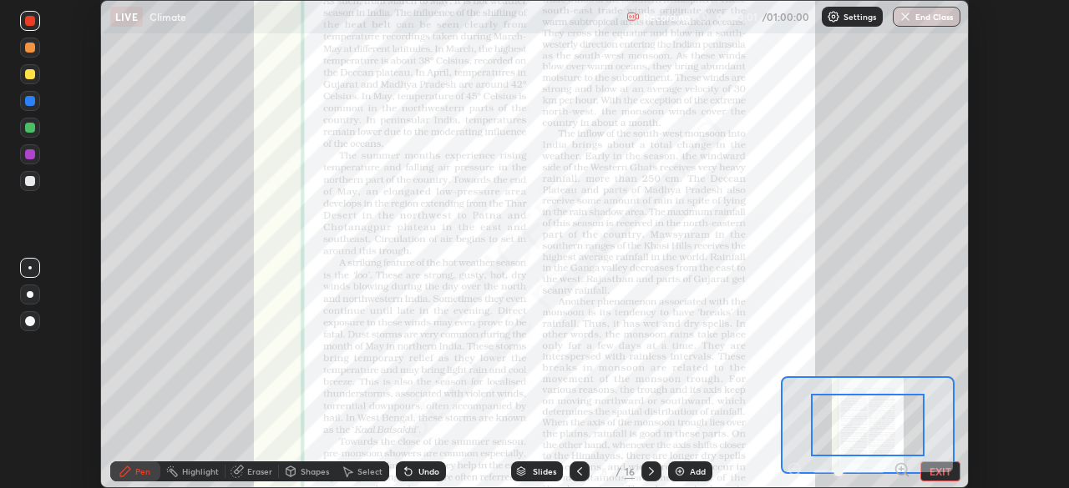
click at [901, 469] on icon at bounding box center [901, 469] width 4 height 0
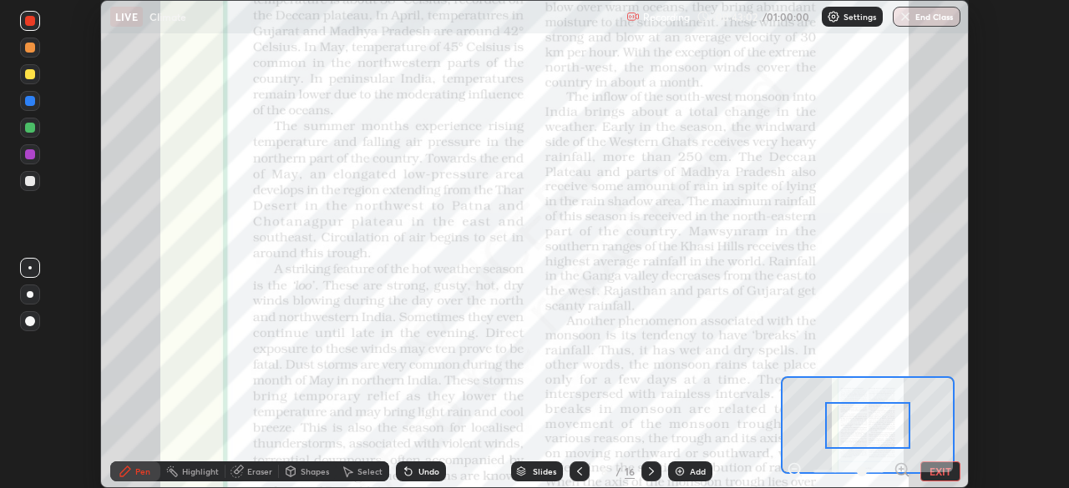
click at [901, 468] on icon at bounding box center [901, 470] width 0 height 4
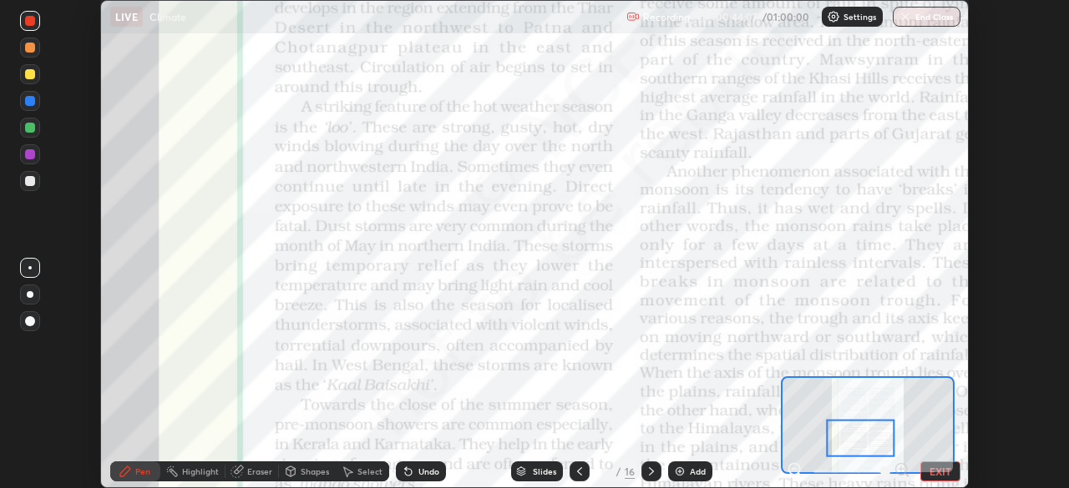
click at [1012, 383] on div "Setting up your live class" at bounding box center [534, 244] width 1069 height 488
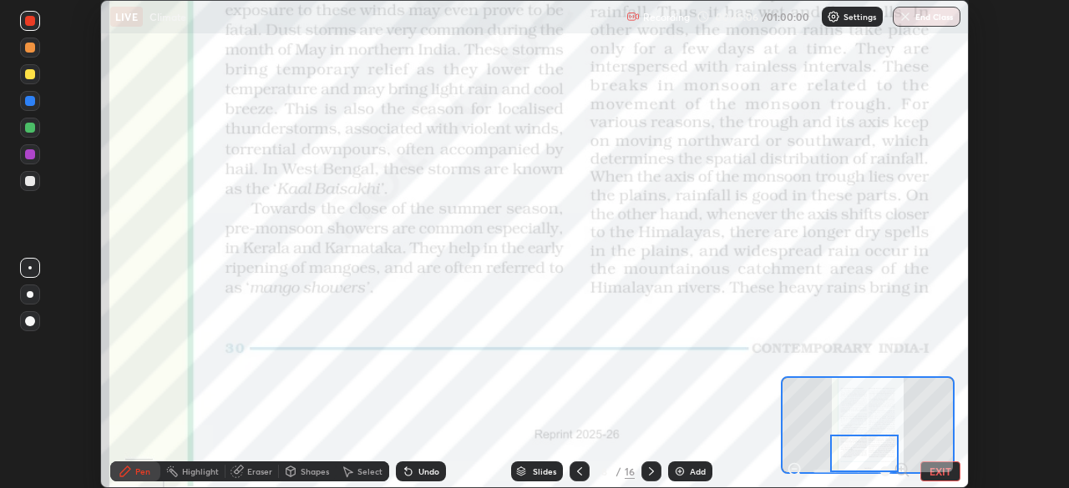
click at [912, 7] on button "End Class" at bounding box center [926, 17] width 68 height 20
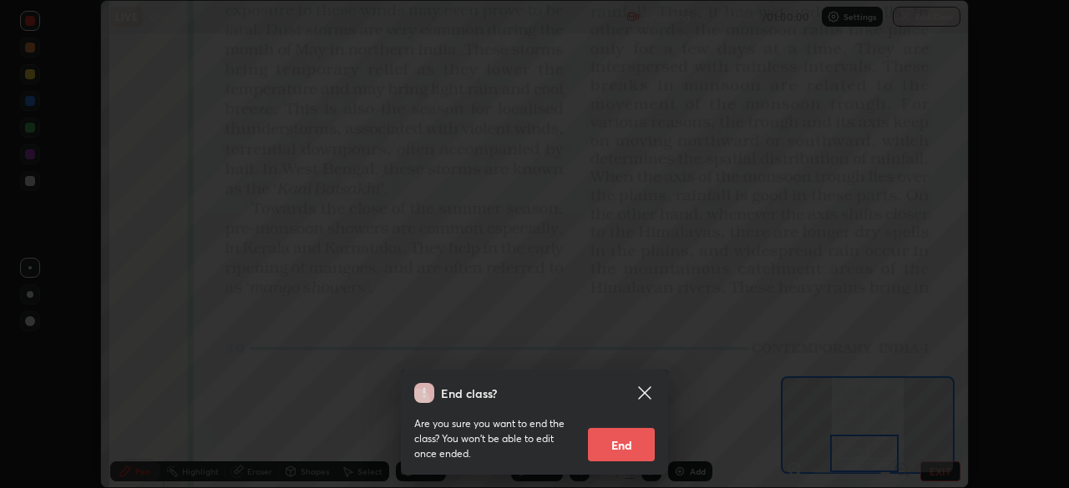
click at [633, 444] on button "End" at bounding box center [621, 444] width 67 height 33
